Goal: Communication & Community: Answer question/provide support

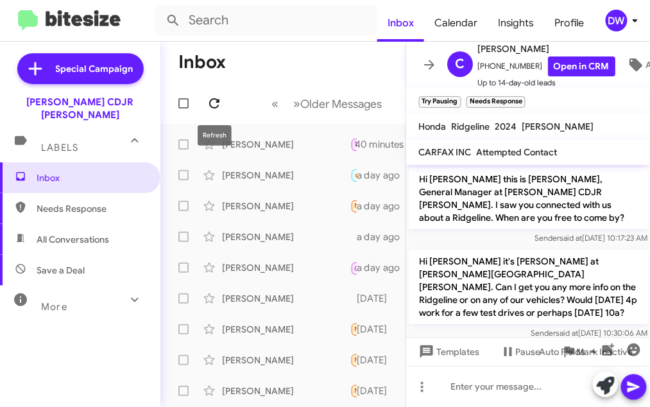
scroll to position [79, 0]
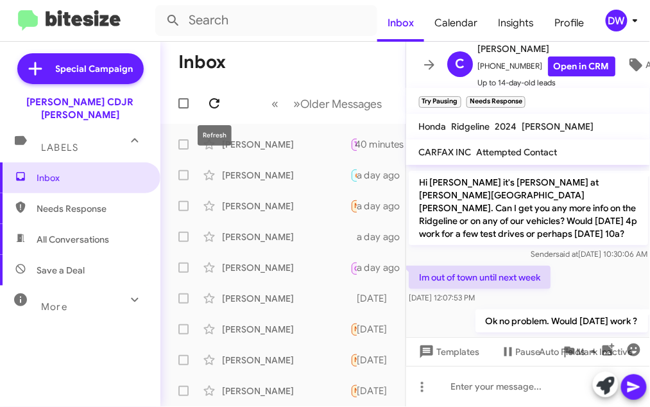
click at [209, 102] on icon at bounding box center [214, 103] width 15 height 15
click at [212, 111] on button at bounding box center [214, 103] width 26 height 26
click at [219, 97] on icon at bounding box center [214, 103] width 15 height 15
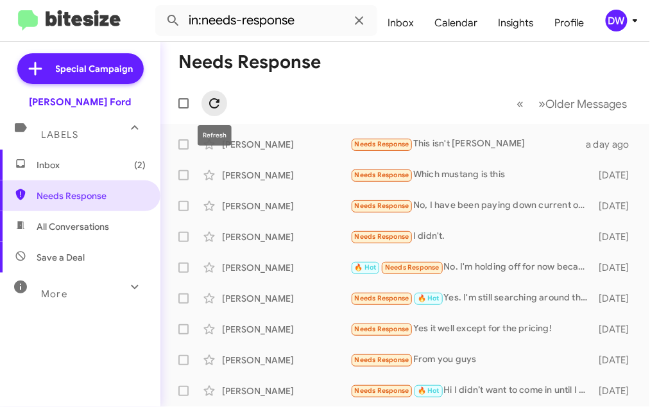
click at [207, 101] on icon at bounding box center [214, 103] width 15 height 15
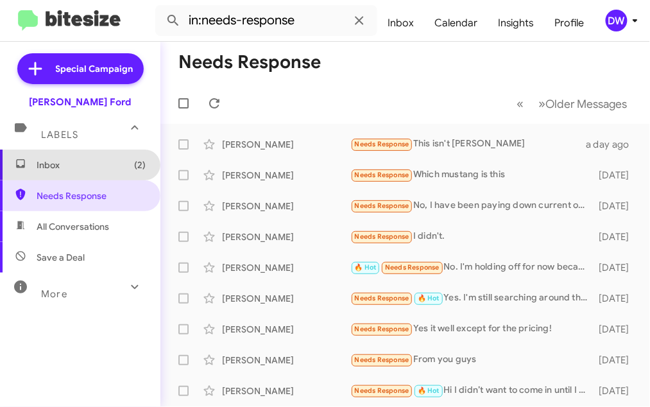
click at [88, 162] on span "Inbox (2)" at bounding box center [91, 164] width 109 height 13
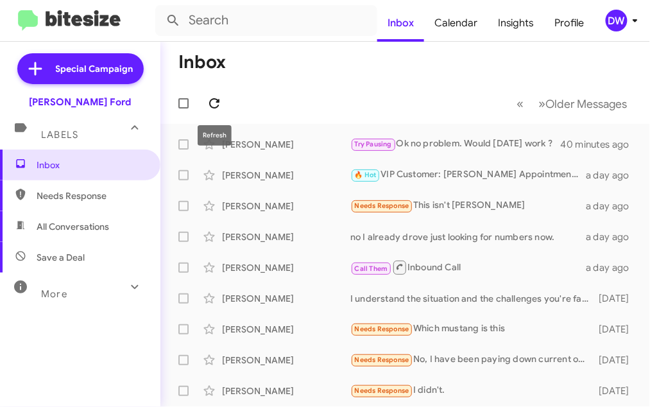
click at [211, 96] on icon at bounding box center [214, 103] width 15 height 15
click at [210, 98] on icon at bounding box center [214, 103] width 15 height 15
click at [215, 100] on icon at bounding box center [214, 103] width 15 height 15
click at [220, 100] on icon at bounding box center [214, 103] width 15 height 15
